Goal: Transaction & Acquisition: Purchase product/service

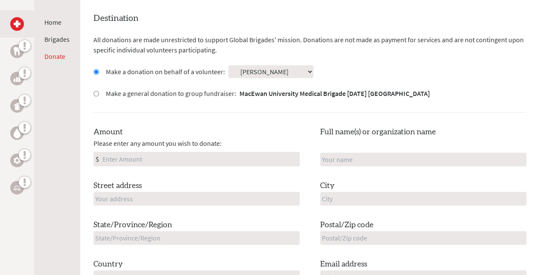
scroll to position [233, 0]
click at [138, 152] on input "Amount" at bounding box center [200, 159] width 198 height 14
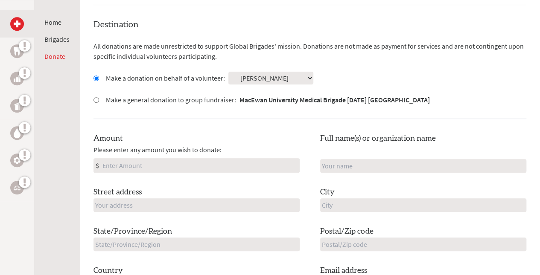
scroll to position [226, 0]
click at [257, 78] on select "Select a volunteer... [PERSON_NAME] [PERSON_NAME] [PERSON_NAME] [PERSON_NAME] […" at bounding box center [270, 78] width 85 height 13
click at [266, 77] on select "Select a volunteer... [PERSON_NAME] [PERSON_NAME] [PERSON_NAME] [PERSON_NAME] […" at bounding box center [270, 78] width 85 height 13
click at [124, 102] on label "Make a general donation to group fundraiser: MacEwan University Medical Brigade…" at bounding box center [268, 100] width 324 height 10
click at [99, 102] on input "Make a general donation to group fundraiser: MacEwan University Medical Brigade…" at bounding box center [96, 101] width 6 height 6
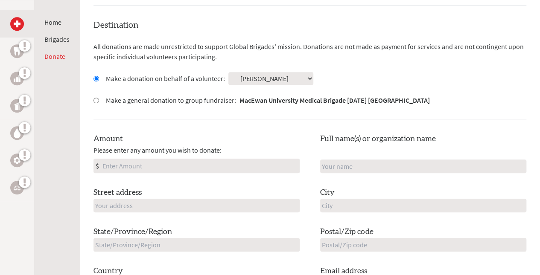
radio input "true"
click at [112, 80] on label "Make a donation on behalf of a volunteer:" at bounding box center [165, 78] width 119 height 10
click at [99, 80] on input "Make a donation on behalf of a volunteer:" at bounding box center [96, 79] width 6 height 6
radio input "true"
